Goal: Task Accomplishment & Management: Complete application form

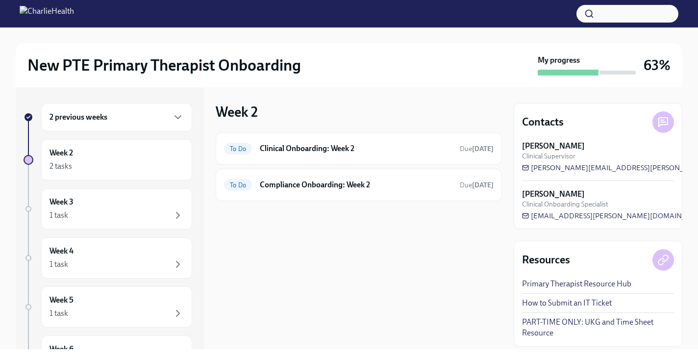
click at [104, 181] on div "2 previous weeks Week 2 2 tasks Week 3 1 task Week 4 1 task Week 5 1 task Week …" at bounding box center [108, 269] width 169 height 332
click at [98, 168] on div "2 tasks" at bounding box center [117, 166] width 134 height 12
click at [316, 170] on div "To Do Compliance Onboarding: Week 2 Due [DATE]" at bounding box center [359, 185] width 286 height 32
click at [320, 191] on div "To Do Compliance Onboarding: Week 2 Due [DATE]" at bounding box center [359, 185] width 270 height 16
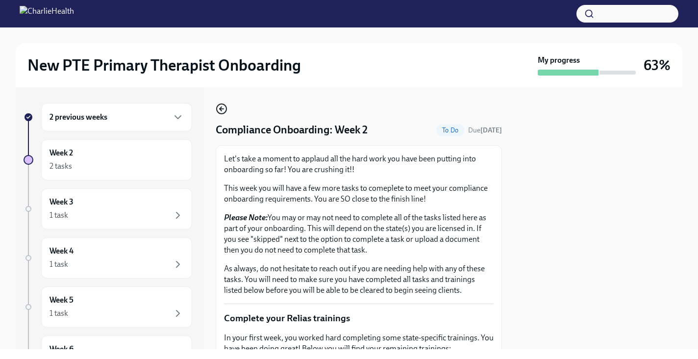
click at [219, 109] on icon "button" at bounding box center [222, 109] width 12 height 12
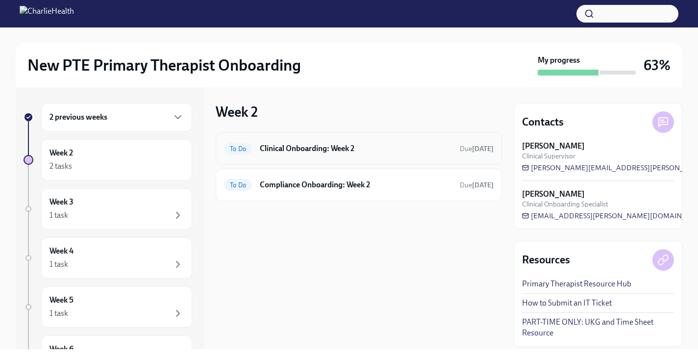
click at [283, 159] on div "To Do Clinical Onboarding: Week 2 Due [DATE]" at bounding box center [359, 148] width 286 height 32
click at [283, 149] on h6 "Clinical Onboarding: Week 2" at bounding box center [356, 148] width 192 height 11
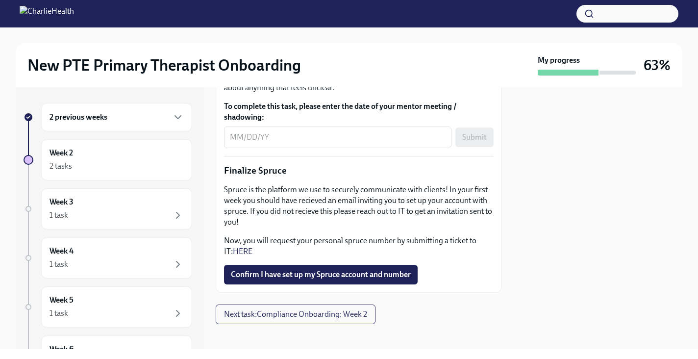
scroll to position [1139, 0]
click at [229, 148] on div "x ​" at bounding box center [338, 137] width 228 height 22
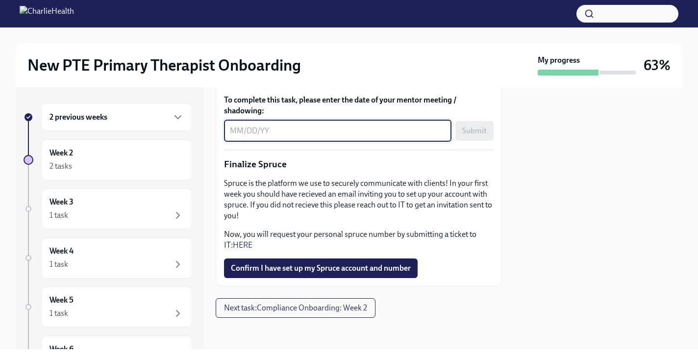
scroll to position [0, 0]
type textarea "[DATE]"
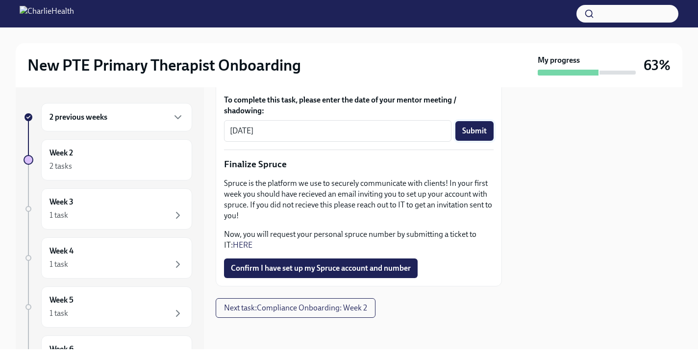
click at [476, 136] on span "Submit" at bounding box center [475, 131] width 25 height 10
click at [410, 264] on span "Confirm I have set up my Spruce account and number" at bounding box center [321, 268] width 180 height 10
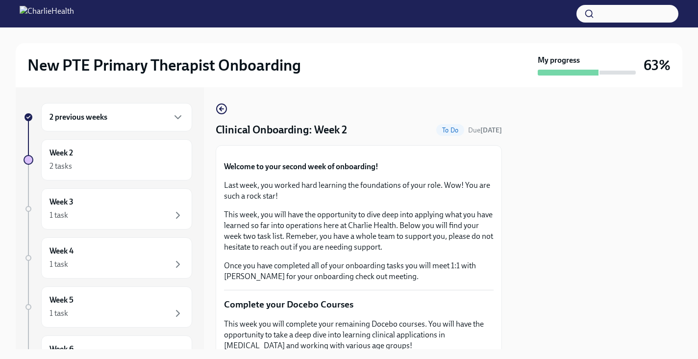
scroll to position [0, 0]
